Goal: Task Accomplishment & Management: Complete application form

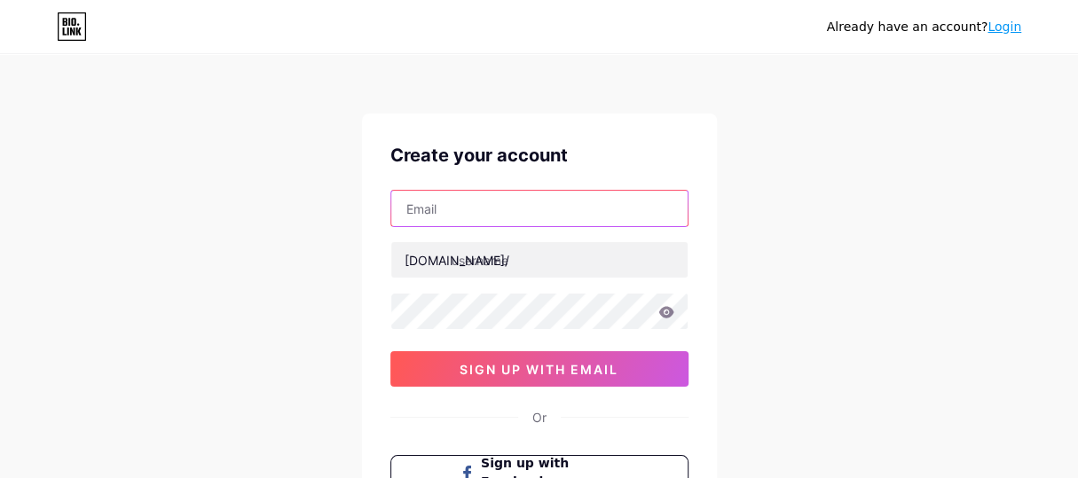
click at [559, 193] on input "text" at bounding box center [539, 208] width 296 height 35
paste input "[EMAIL_ADDRESS][DOMAIN_NAME]"
type input "[EMAIL_ADDRESS][DOMAIN_NAME]"
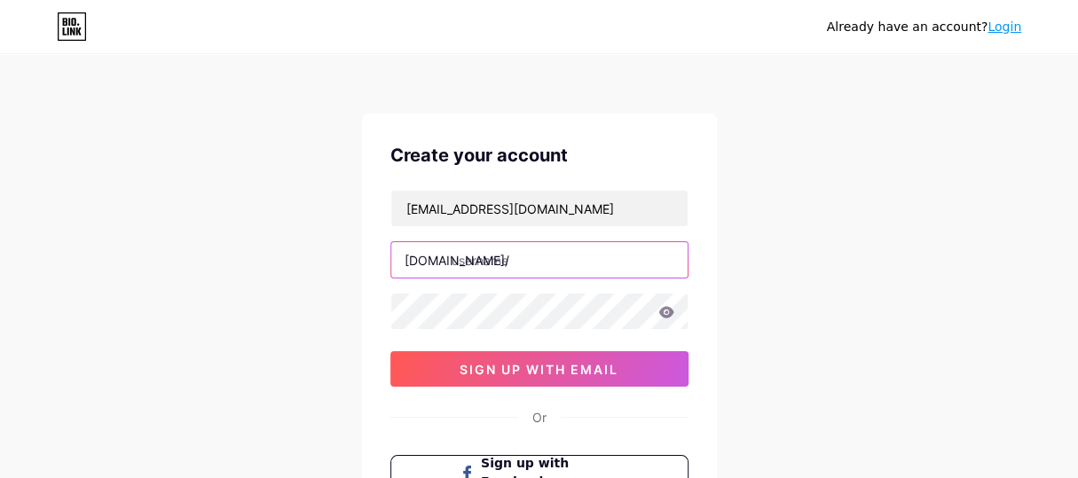
click at [468, 260] on input "text" at bounding box center [539, 259] width 296 height 35
paste input "dryatrithacker"
type input "dryatrithacker"
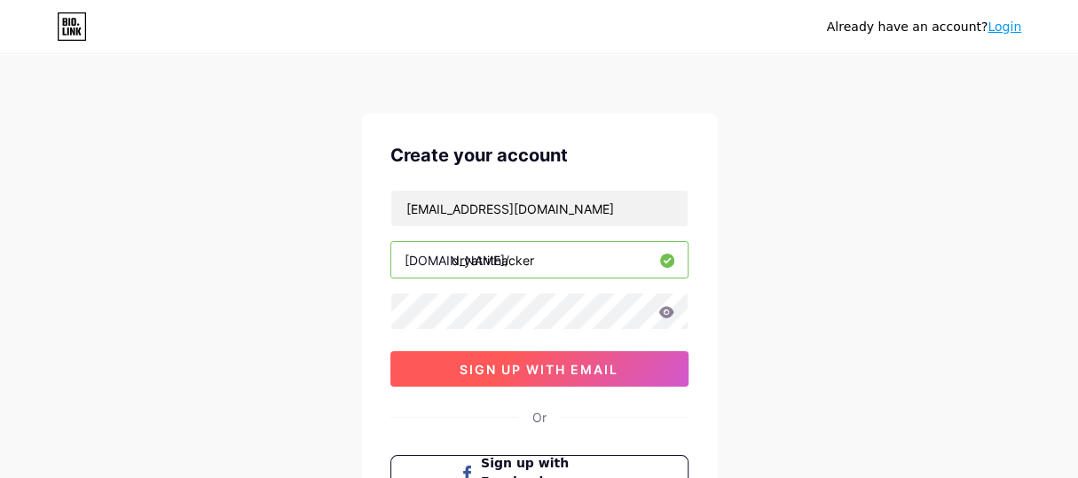
click at [481, 368] on span "sign up with email" at bounding box center [539, 369] width 159 height 15
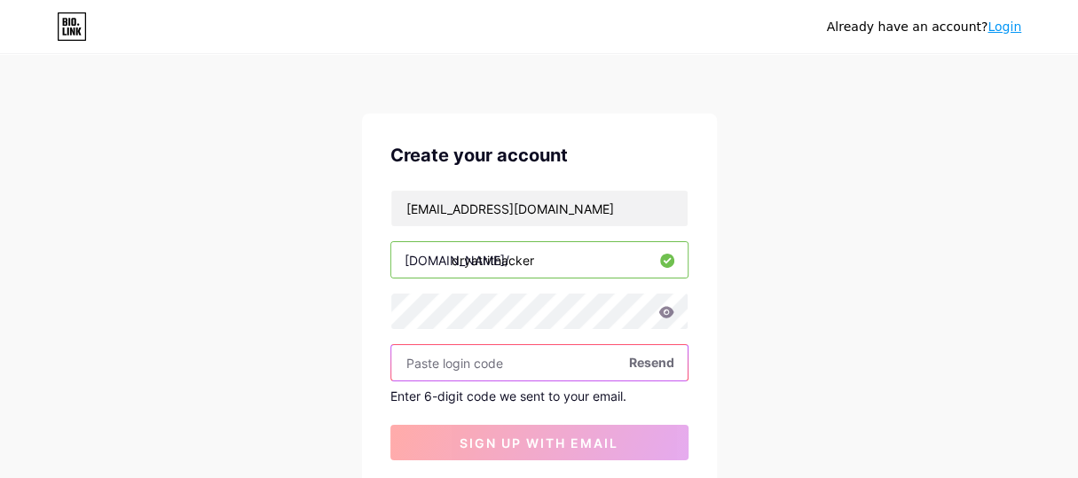
paste input "490508"
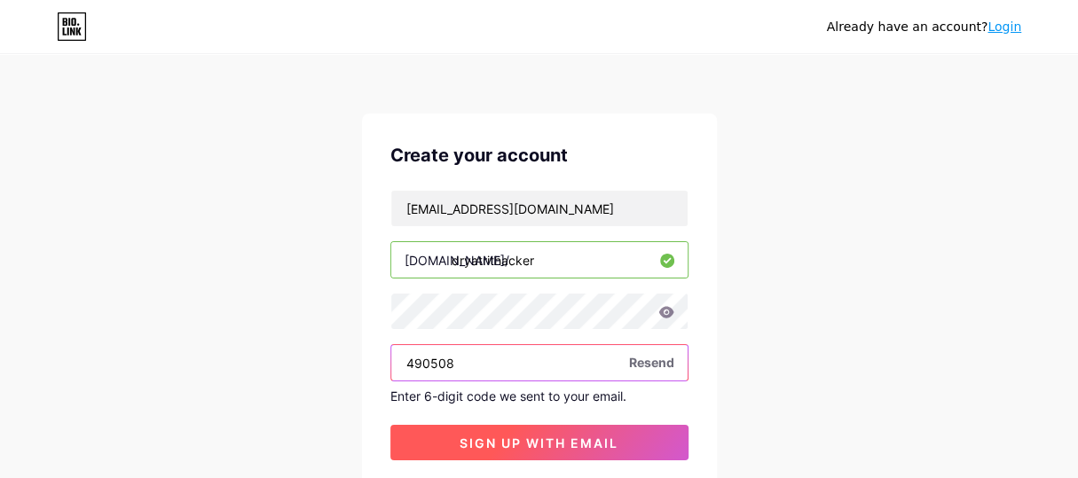
type input "490508"
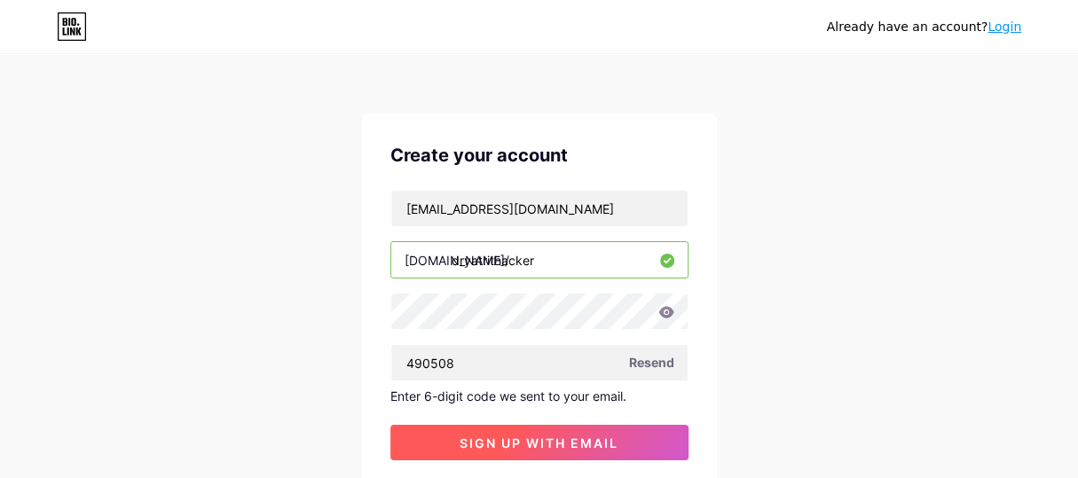
click at [547, 436] on span "sign up with email" at bounding box center [539, 443] width 159 height 15
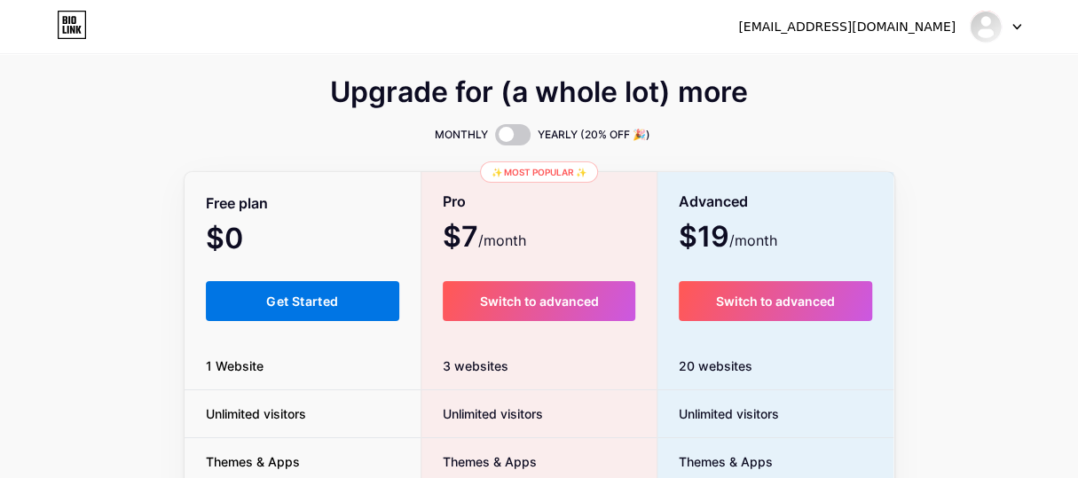
click at [325, 295] on span "Get Started" at bounding box center [302, 301] width 72 height 15
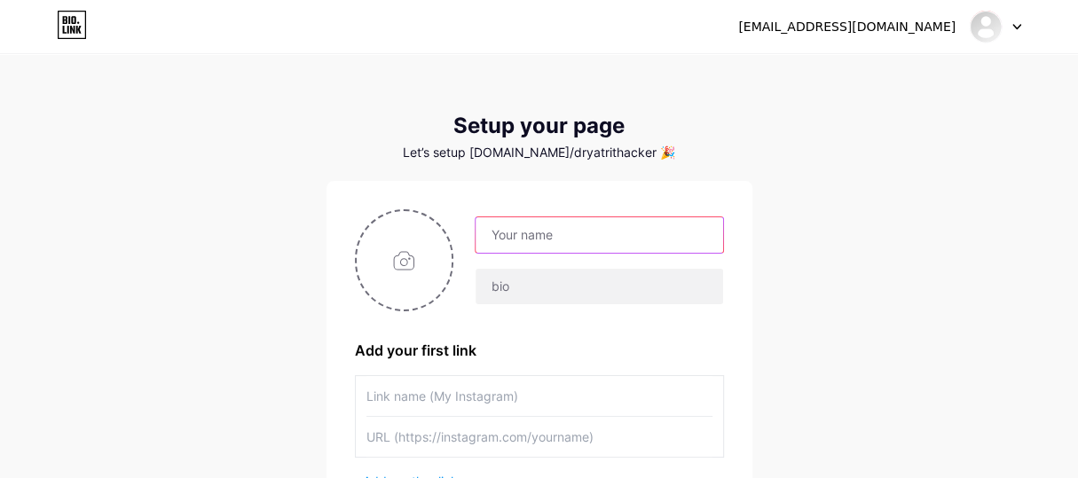
click at [535, 234] on input "text" at bounding box center [599, 234] width 247 height 35
paste input "[PERSON_NAME]"
type input "[PERSON_NAME]"
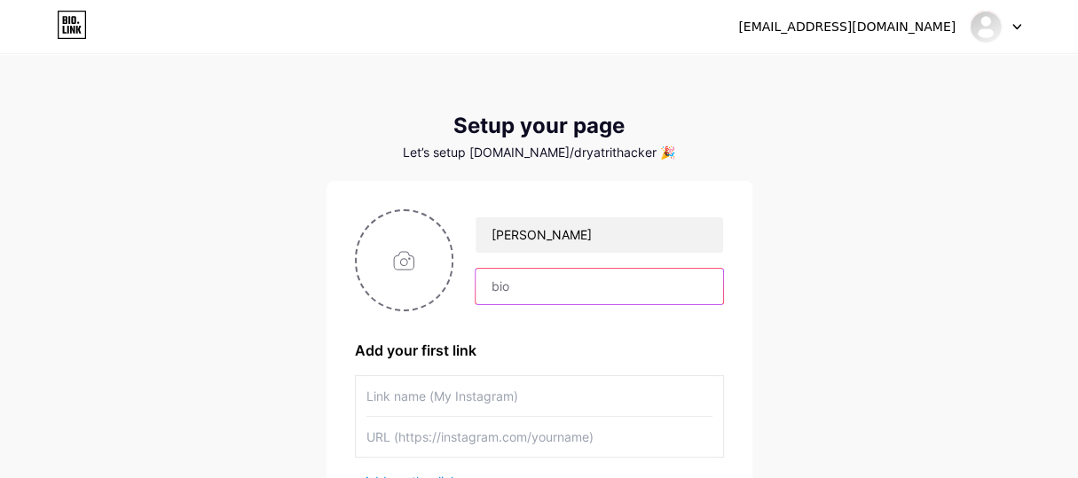
click at [527, 275] on input "text" at bounding box center [599, 286] width 247 height 35
paste input "168 characters — optimal. A leading homeopathic specialist in [GEOGRAPHIC_DATA]…"
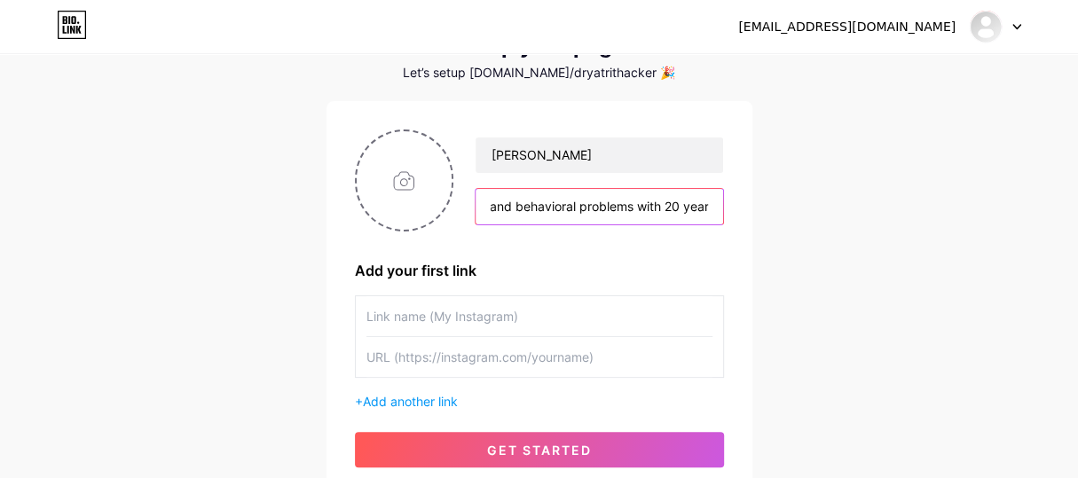
scroll to position [88, 0]
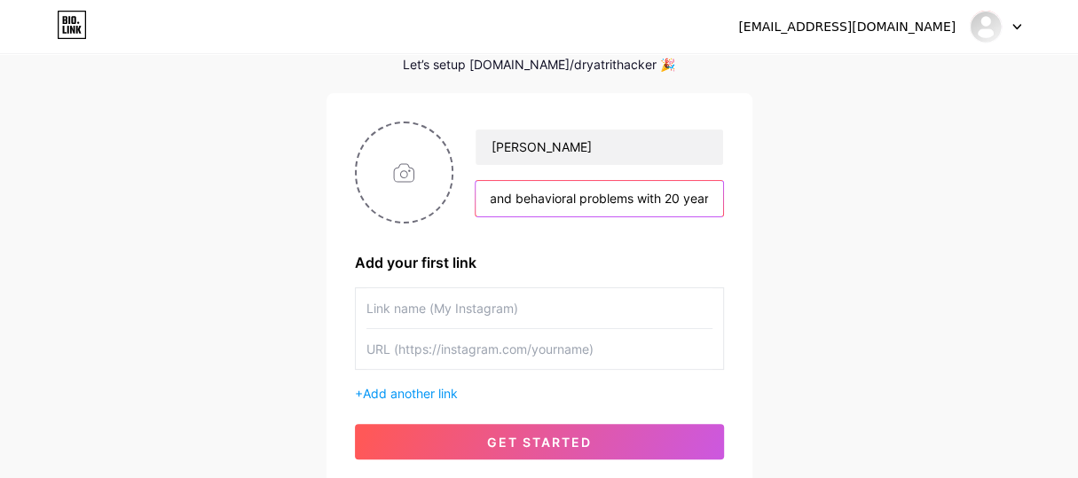
type input "168 characters — optimal. A leading homeopathic specialist in [GEOGRAPHIC_DATA]…"
click at [579, 306] on input "text" at bounding box center [539, 308] width 346 height 40
paste input "Homeopathic specialist in [GEOGRAPHIC_DATA]"
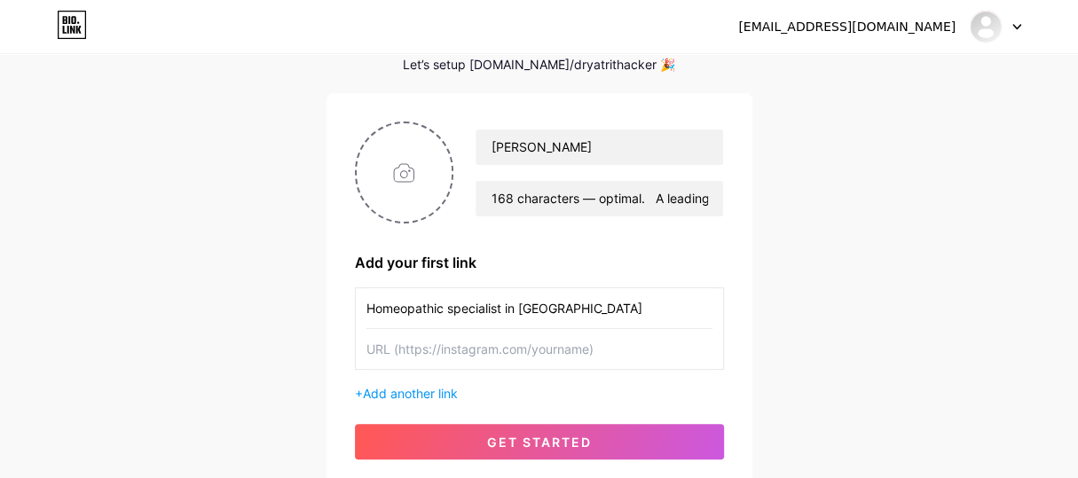
type input "Homeopathic specialist in [GEOGRAPHIC_DATA]"
click at [388, 349] on input "text" at bounding box center [539, 349] width 346 height 40
paste input "[URL][DOMAIN_NAME]"
type input "[URL][DOMAIN_NAME]"
click at [421, 184] on input "file" at bounding box center [405, 172] width 96 height 99
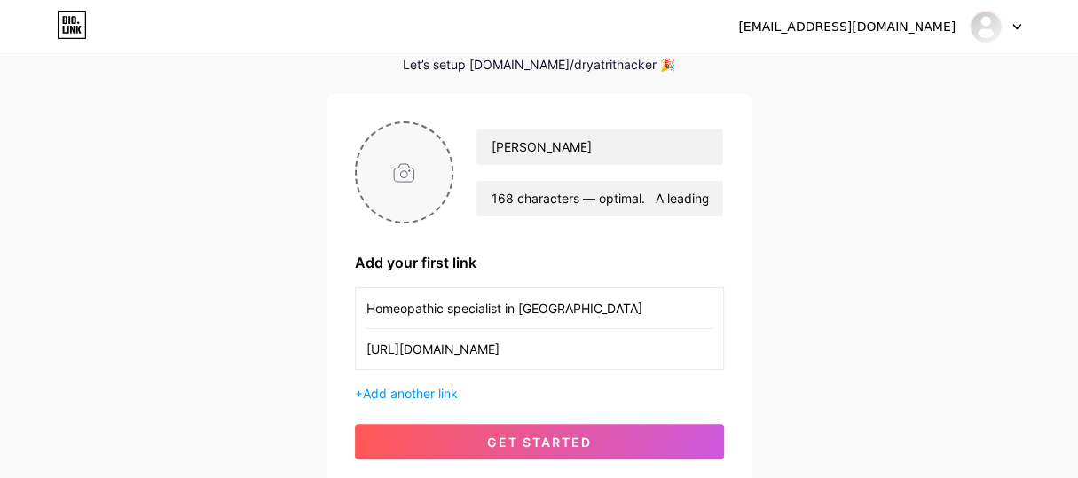
type input "C:\fakepath\logo (7).png"
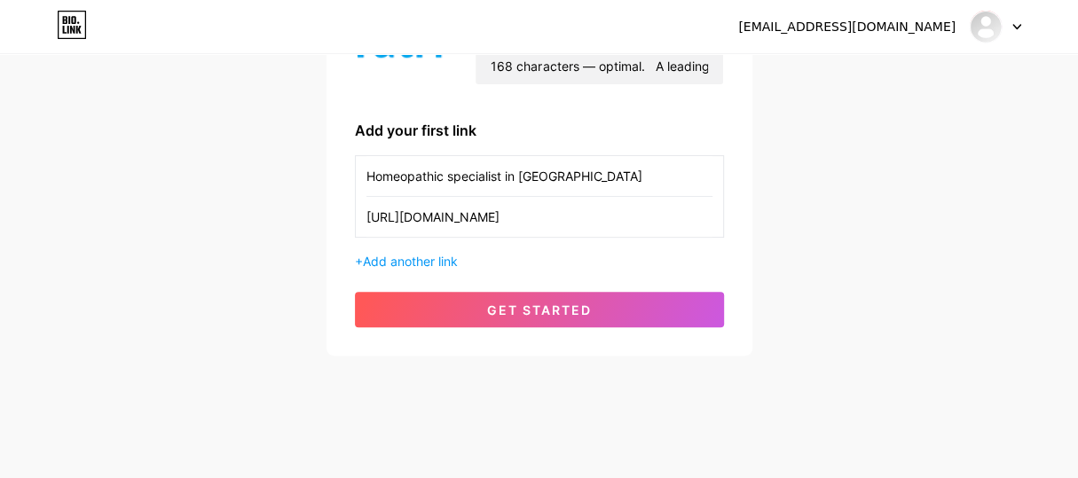
scroll to position [224, 0]
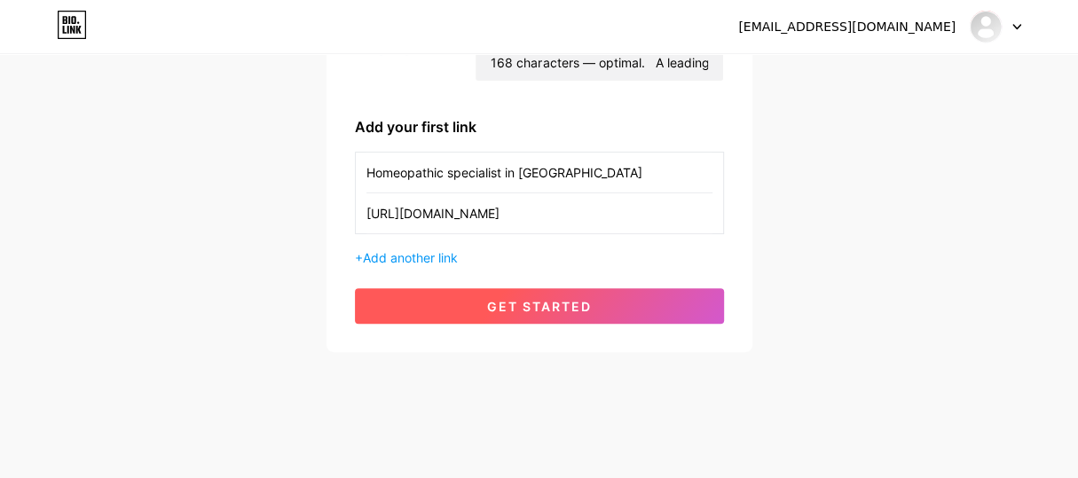
click at [516, 309] on span "get started" at bounding box center [539, 306] width 105 height 15
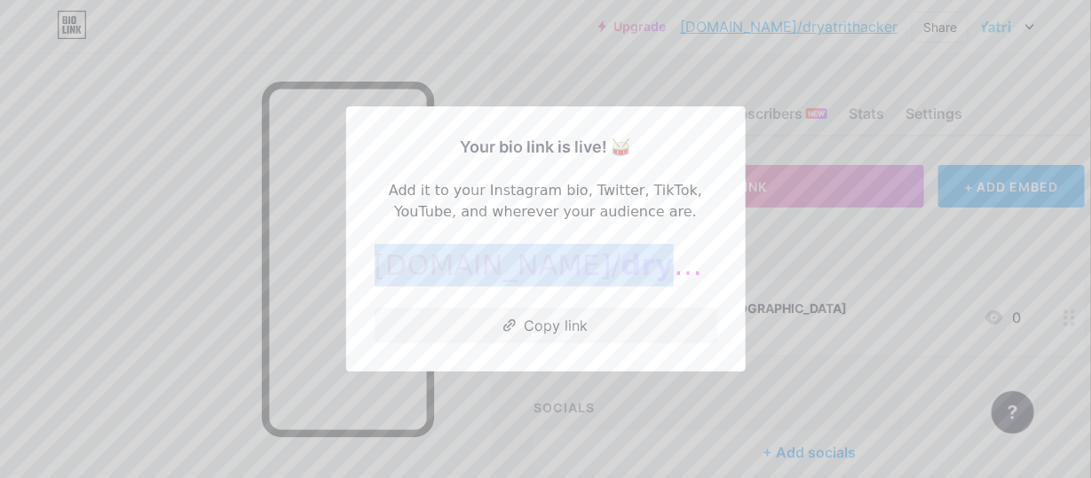
drag, startPoint x: 676, startPoint y: 271, endPoint x: 382, endPoint y: 271, distance: 294.6
click at [382, 271] on div "[DOMAIN_NAME]/ dryatrithacker" at bounding box center [545, 265] width 343 height 43
copy div "[DOMAIN_NAME]/ dryatrithacker"
click at [550, 320] on button "Copy link" at bounding box center [545, 325] width 343 height 35
